Goal: Task Accomplishment & Management: Use online tool/utility

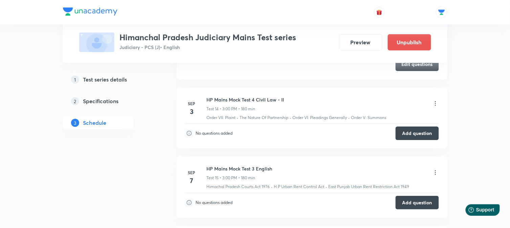
scroll to position [1238, 0]
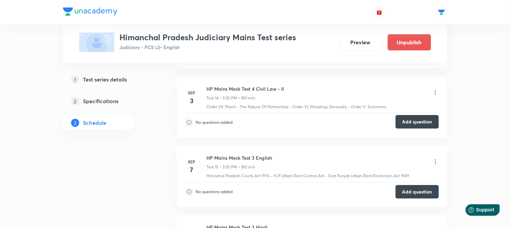
click at [414, 126] on button "Add question" at bounding box center [417, 122] width 43 height 14
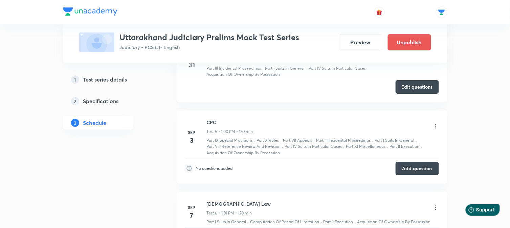
scroll to position [569, 0]
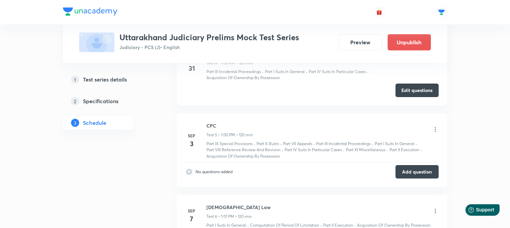
click at [434, 130] on icon at bounding box center [435, 129] width 7 height 7
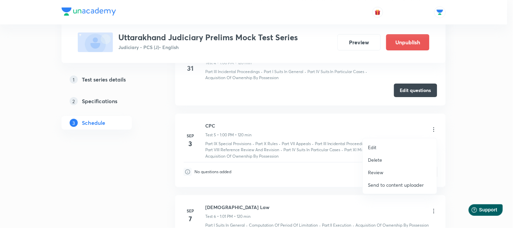
click at [383, 145] on li "Edit" at bounding box center [400, 147] width 74 height 13
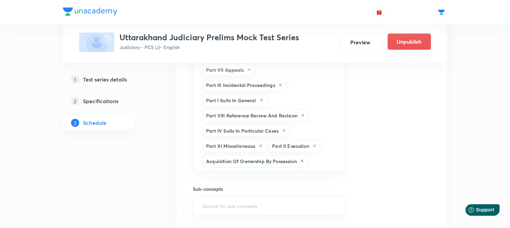
click at [408, 39] on button "Unpublish" at bounding box center [409, 41] width 43 height 16
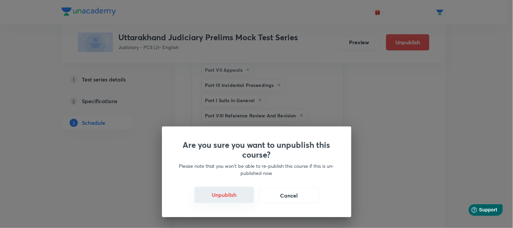
click at [241, 195] on button "Unpublish" at bounding box center [225, 195] width 60 height 16
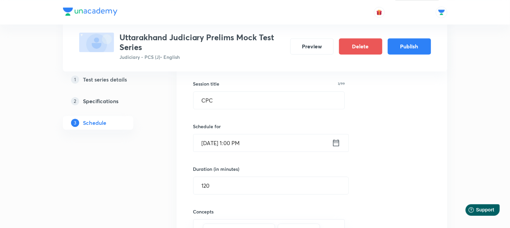
scroll to position [389, 0]
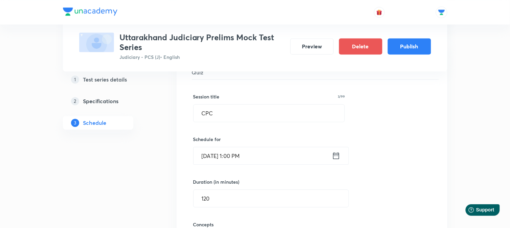
click at [337, 156] on icon at bounding box center [336, 155] width 8 height 9
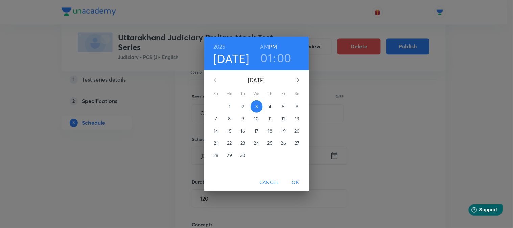
click at [270, 106] on p "4" at bounding box center [270, 106] width 3 height 7
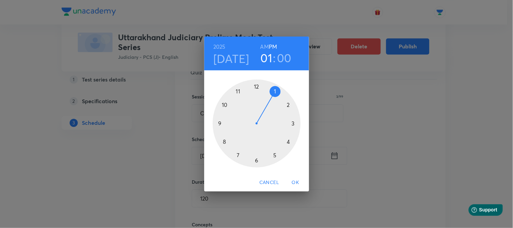
click at [298, 183] on span "OK" at bounding box center [296, 182] width 16 height 8
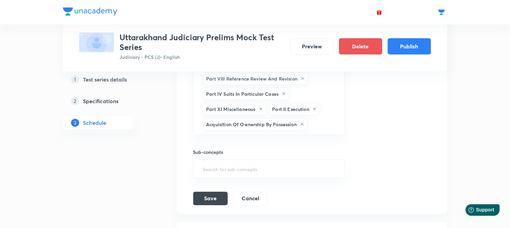
scroll to position [614, 0]
click at [208, 200] on button "Save" at bounding box center [210, 198] width 35 height 14
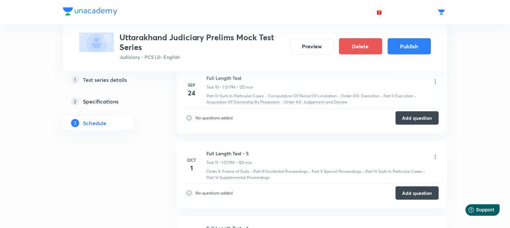
scroll to position [729, 0]
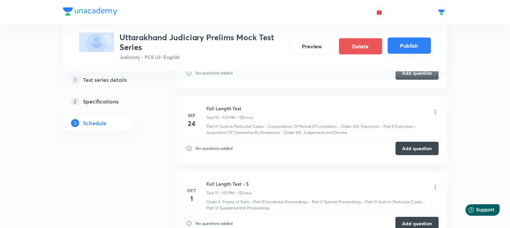
click at [414, 51] on button "Publish" at bounding box center [409, 46] width 43 height 16
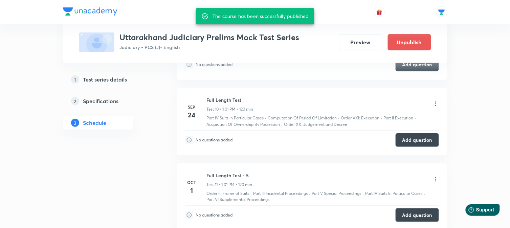
scroll to position [721, 0]
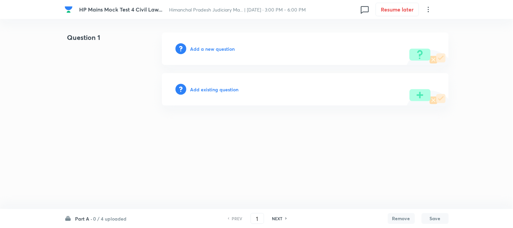
click at [222, 51] on h6 "Add a new question" at bounding box center [212, 48] width 45 height 7
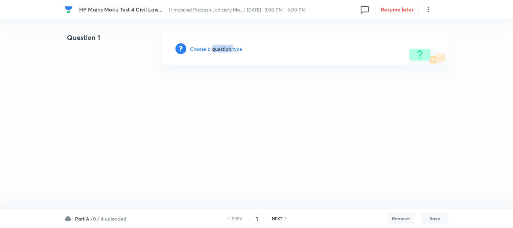
click at [222, 51] on h6 "Choose a question type" at bounding box center [216, 48] width 52 height 7
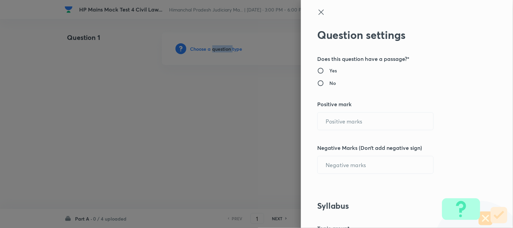
radio input "true"
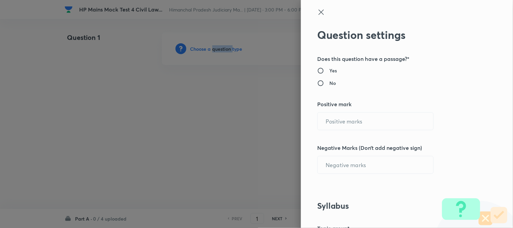
radio input "true"
type input "1"
type input "0"
click at [357, 128] on input "1" at bounding box center [376, 121] width 116 height 17
paste input "text"
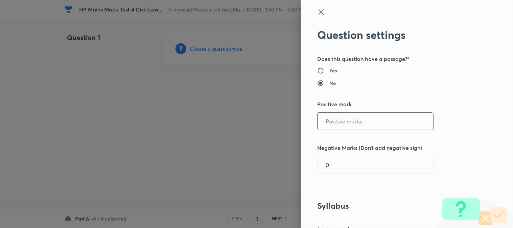
click at [357, 126] on input "text" at bounding box center [376, 121] width 116 height 17
paste input "text"
click at [357, 128] on input "text" at bounding box center [376, 121] width 116 height 17
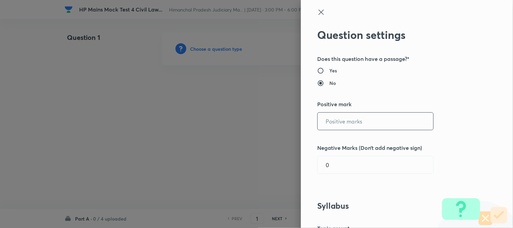
click at [344, 114] on input "text" at bounding box center [376, 121] width 116 height 17
drag, startPoint x: 377, startPoint y: 53, endPoint x: 230, endPoint y: 82, distance: 149.5
click at [334, 65] on div "Question settings Does this question have a passage?* Yes No Positive mark ​ Ne…" at bounding box center [407, 114] width 212 height 228
drag, startPoint x: 212, startPoint y: 107, endPoint x: 234, endPoint y: 89, distance: 28.9
click at [214, 107] on div at bounding box center [256, 114] width 513 height 228
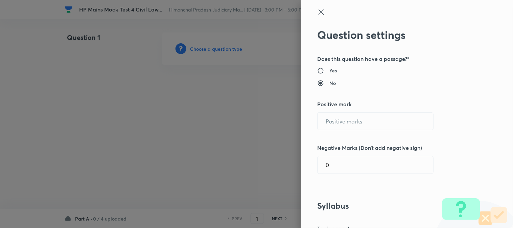
drag, startPoint x: 234, startPoint y: 89, endPoint x: 300, endPoint y: 14, distance: 99.8
click at [255, 74] on div at bounding box center [256, 114] width 513 height 228
click at [320, 23] on div at bounding box center [395, 18] width 157 height 20
drag, startPoint x: 317, startPoint y: 12, endPoint x: 271, endPoint y: 49, distance: 59.3
click at [317, 12] on icon at bounding box center [321, 12] width 8 height 8
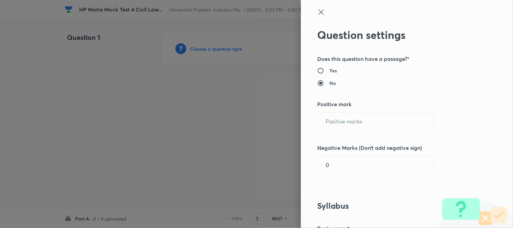
click at [317, 13] on icon at bounding box center [321, 12] width 8 height 8
click at [319, 13] on icon at bounding box center [321, 11] width 5 height 5
click at [319, 12] on icon at bounding box center [321, 11] width 5 height 5
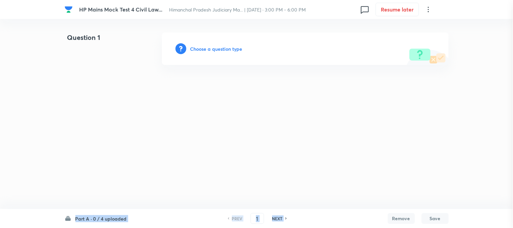
drag, startPoint x: 268, startPoint y: 52, endPoint x: 271, endPoint y: 51, distance: 3.9
click at [271, 51] on div "Choose a question type" at bounding box center [305, 48] width 287 height 32
click at [221, 48] on h6 "Choose a question type" at bounding box center [216, 48] width 52 height 7
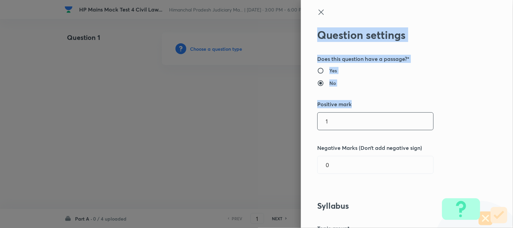
click at [350, 123] on input "1" at bounding box center [376, 121] width 116 height 17
click at [350, 121] on input "1" at bounding box center [376, 121] width 116 height 17
click at [350, 120] on input "1" at bounding box center [376, 121] width 116 height 17
click at [350, 119] on input "1" at bounding box center [376, 121] width 116 height 17
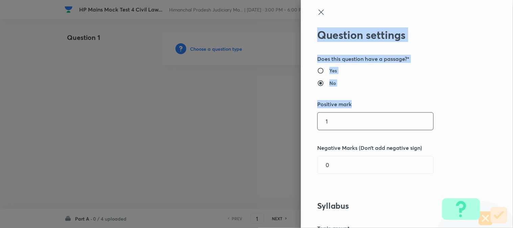
click at [344, 121] on input "1" at bounding box center [376, 121] width 116 height 17
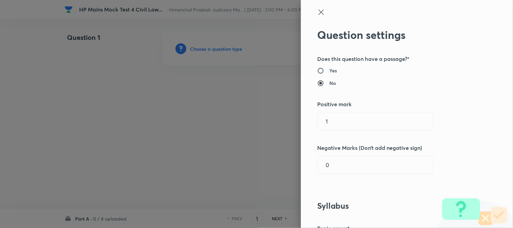
drag, startPoint x: 279, startPoint y: 128, endPoint x: 276, endPoint y: 126, distance: 4.4
click at [278, 127] on div at bounding box center [256, 114] width 513 height 228
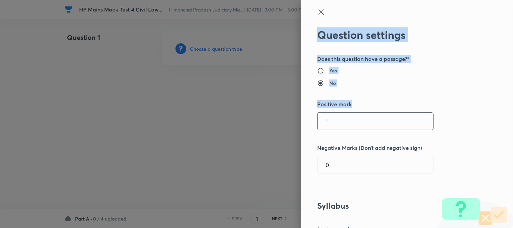
click at [354, 124] on input "1" at bounding box center [376, 121] width 116 height 17
click at [353, 124] on input "1" at bounding box center [376, 121] width 116 height 17
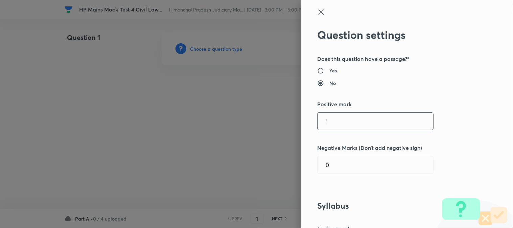
click at [251, 127] on div at bounding box center [256, 114] width 513 height 228
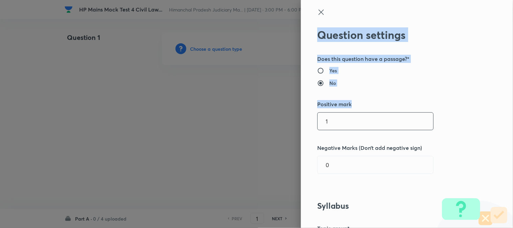
click at [335, 127] on input "1" at bounding box center [376, 121] width 116 height 17
click at [336, 127] on input "1" at bounding box center [376, 121] width 116 height 17
click at [336, 126] on input "1" at bounding box center [376, 121] width 116 height 17
click at [337, 125] on input "1" at bounding box center [376, 121] width 116 height 17
drag, startPoint x: 337, startPoint y: 125, endPoint x: 312, endPoint y: 101, distance: 34.7
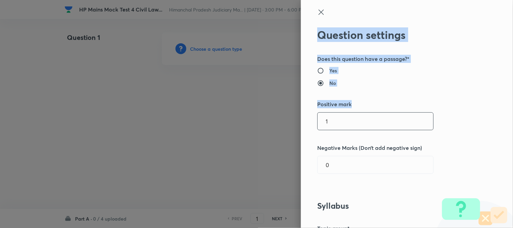
click at [335, 122] on input "1" at bounding box center [376, 121] width 116 height 17
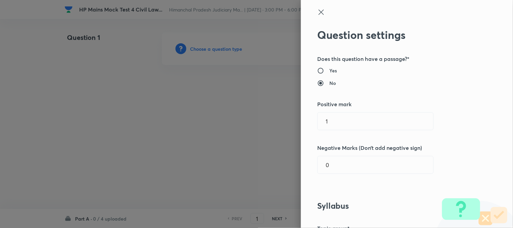
click at [265, 100] on div at bounding box center [256, 114] width 513 height 228
click at [265, 99] on div at bounding box center [256, 114] width 513 height 228
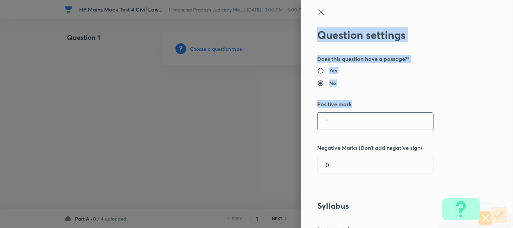
click at [369, 121] on input "1" at bounding box center [376, 121] width 116 height 17
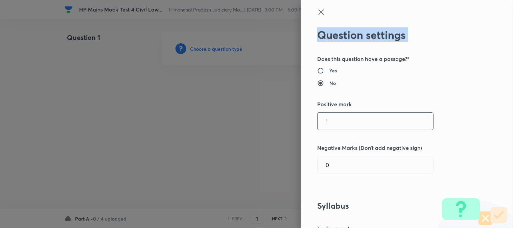
click at [319, 8] on icon at bounding box center [321, 12] width 8 height 8
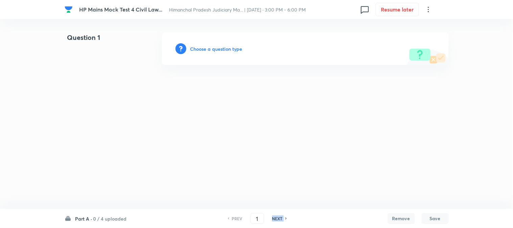
click at [279, 217] on h6 "NEXT" at bounding box center [277, 219] width 10 height 6
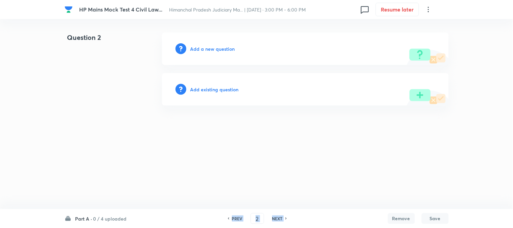
drag, startPoint x: 238, startPoint y: 219, endPoint x: 238, endPoint y: 196, distance: 23.7
click at [238, 219] on h6 "PREV" at bounding box center [237, 219] width 10 height 6
type input "1"
click at [238, 138] on html "HP Mains Mock Test 4 Civil Law... Himanchal Pradesh Judiciary Ma... | Sep 3, 20…" at bounding box center [256, 69] width 513 height 138
click at [324, 138] on html "HP Mains Mock Test 4 Civil Law... Himanchal Pradesh Judiciary Ma... | Sep 3, 20…" at bounding box center [256, 69] width 513 height 138
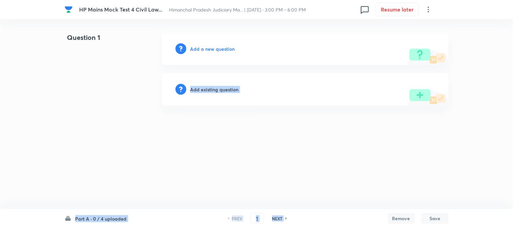
click at [326, 138] on html "HP Mains Mock Test 4 Civil Law... Himanchal Pradesh Judiciary Ma... | Sep 3, 20…" at bounding box center [256, 69] width 513 height 138
click at [315, 138] on html "HP Mains Mock Test 4 Civil Law... Himanchal Pradesh Judiciary Ma... | Sep 3, 20…" at bounding box center [256, 69] width 513 height 138
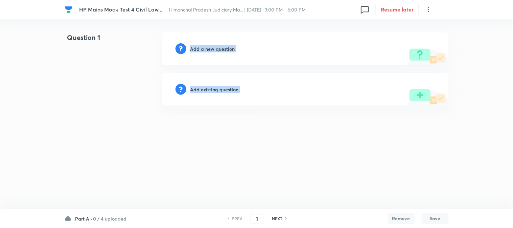
click at [230, 48] on h6 "Add a new question" at bounding box center [212, 48] width 45 height 7
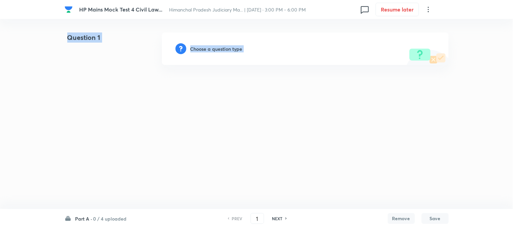
click at [230, 48] on h6 "Choose a question type" at bounding box center [216, 48] width 52 height 7
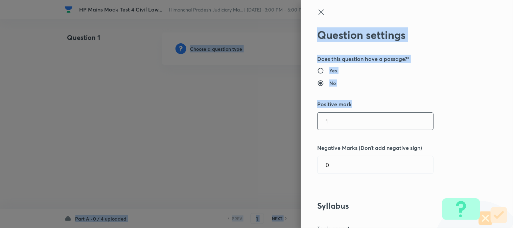
click at [325, 123] on input "1" at bounding box center [376, 121] width 116 height 17
